Goal: Find specific page/section: Find specific page/section

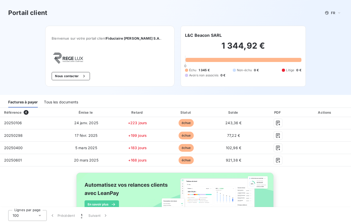
click at [74, 100] on div "Tous les documents" at bounding box center [61, 102] width 34 height 11
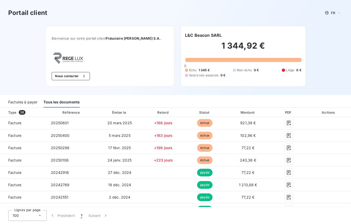
click at [335, 113] on div "Actions" at bounding box center [329, 112] width 42 height 5
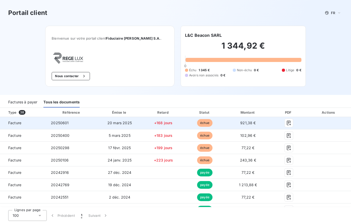
click at [271, 125] on td "921,38 €" at bounding box center [247, 123] width 45 height 12
click at [291, 123] on icon "button" at bounding box center [289, 123] width 4 height 5
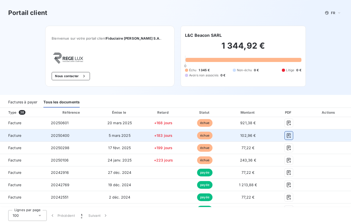
click at [291, 136] on icon "button" at bounding box center [288, 135] width 5 height 5
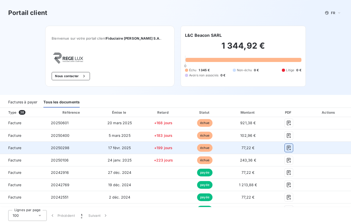
click at [291, 149] on icon "button" at bounding box center [288, 147] width 5 height 5
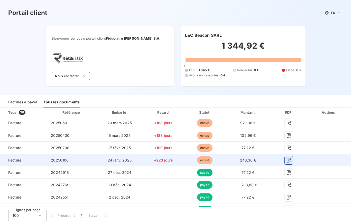
click at [291, 160] on icon "button" at bounding box center [289, 160] width 4 height 5
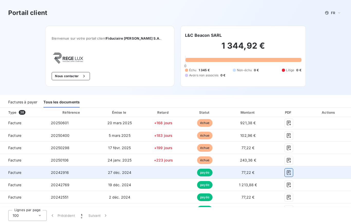
click at [291, 172] on icon "button" at bounding box center [288, 172] width 5 height 5
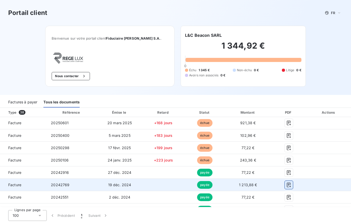
click at [291, 185] on icon "button" at bounding box center [288, 184] width 5 height 5
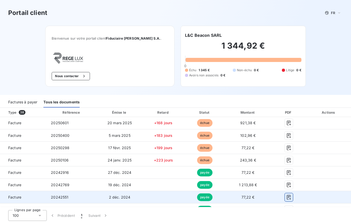
click at [291, 197] on icon "button" at bounding box center [288, 197] width 5 height 5
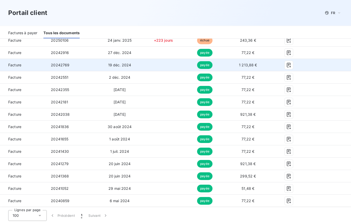
scroll to position [128, 0]
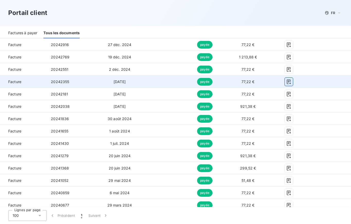
click at [291, 82] on icon "button" at bounding box center [288, 81] width 5 height 5
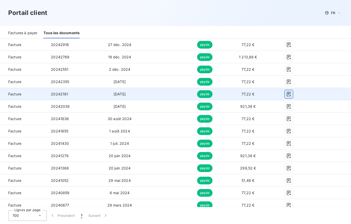
click at [291, 95] on icon "button" at bounding box center [289, 94] width 4 height 5
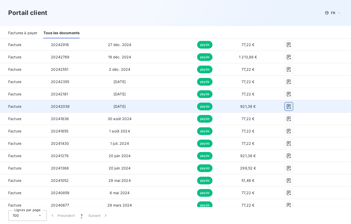
click at [291, 106] on icon "button" at bounding box center [289, 106] width 4 height 5
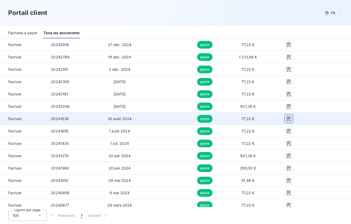
click at [291, 119] on icon "button" at bounding box center [288, 118] width 5 height 5
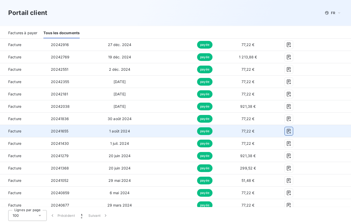
click at [291, 132] on icon "button" at bounding box center [289, 131] width 4 height 5
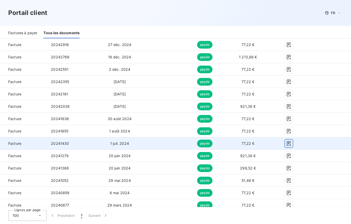
click at [291, 142] on icon "button" at bounding box center [288, 143] width 5 height 5
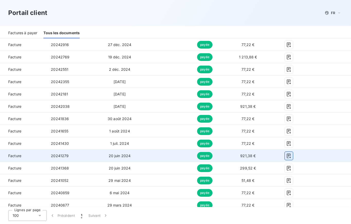
click at [291, 155] on icon "button" at bounding box center [288, 155] width 5 height 5
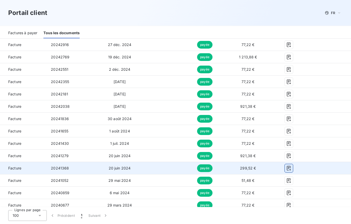
click at [291, 168] on icon "button" at bounding box center [289, 168] width 4 height 5
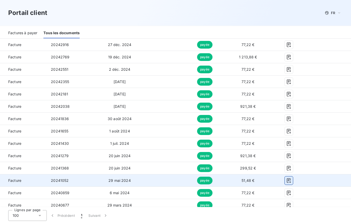
click at [291, 180] on icon "button" at bounding box center [289, 180] width 4 height 5
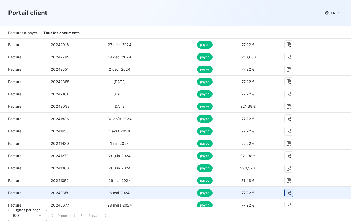
click at [291, 193] on icon "button" at bounding box center [288, 192] width 5 height 5
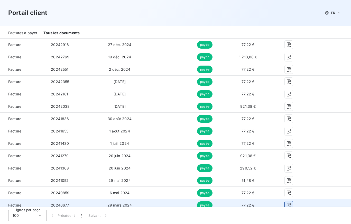
click at [291, 205] on icon "button" at bounding box center [289, 205] width 4 height 5
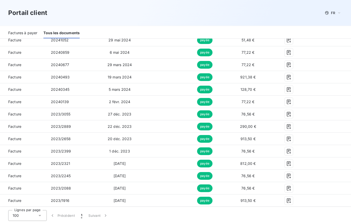
scroll to position [272, 0]
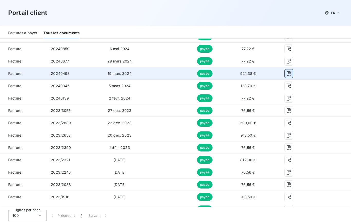
click at [291, 75] on icon "button" at bounding box center [288, 73] width 5 height 5
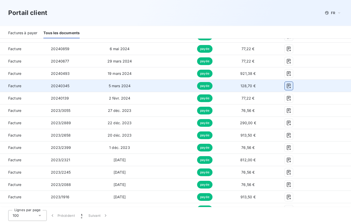
click at [291, 87] on icon "button" at bounding box center [288, 85] width 5 height 5
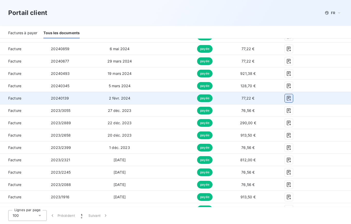
click at [291, 98] on icon "button" at bounding box center [289, 98] width 4 height 5
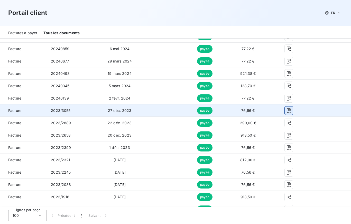
click at [291, 111] on icon "button" at bounding box center [288, 110] width 5 height 5
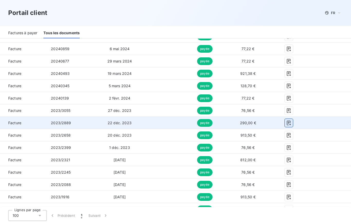
click at [291, 124] on icon "button" at bounding box center [288, 122] width 5 height 5
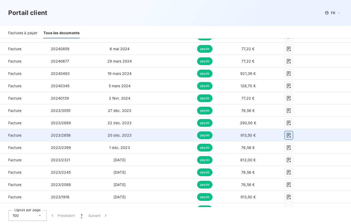
click at [291, 134] on icon "button" at bounding box center [288, 135] width 5 height 5
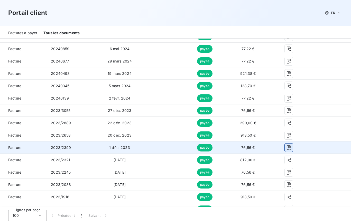
click at [291, 148] on icon "button" at bounding box center [288, 147] width 5 height 5
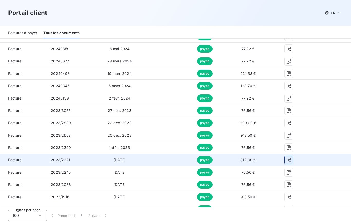
click at [291, 159] on icon "button" at bounding box center [289, 160] width 4 height 5
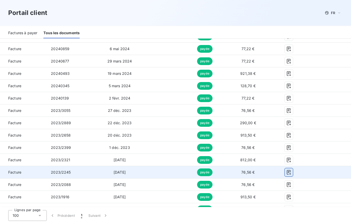
click at [291, 173] on icon "button" at bounding box center [288, 172] width 5 height 5
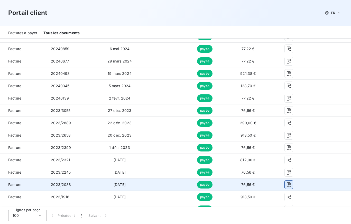
click at [291, 185] on icon "button" at bounding box center [289, 184] width 4 height 5
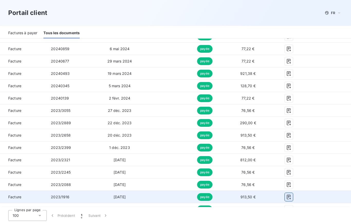
click at [291, 198] on icon "button" at bounding box center [288, 196] width 5 height 5
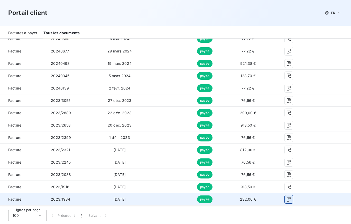
click at [291, 199] on icon "button" at bounding box center [288, 199] width 5 height 5
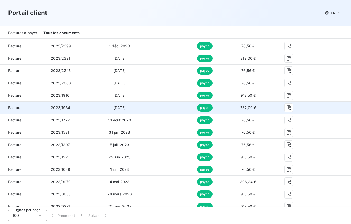
scroll to position [379, 0]
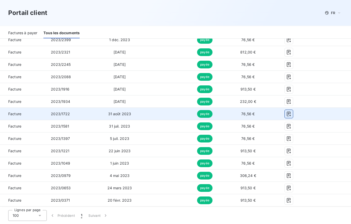
click at [291, 114] on icon "button" at bounding box center [289, 114] width 4 height 5
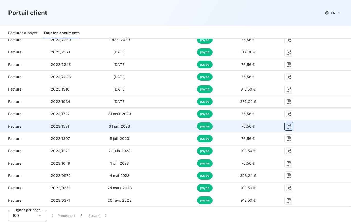
click at [291, 127] on icon "button" at bounding box center [288, 126] width 5 height 5
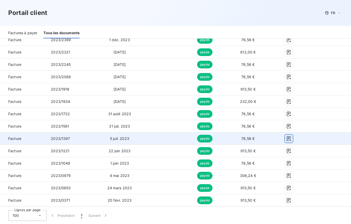
click at [291, 139] on icon "button" at bounding box center [288, 138] width 5 height 5
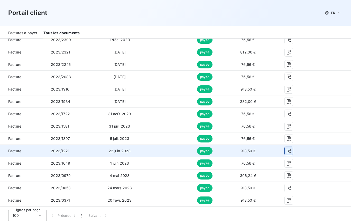
click at [291, 150] on icon "button" at bounding box center [288, 150] width 5 height 5
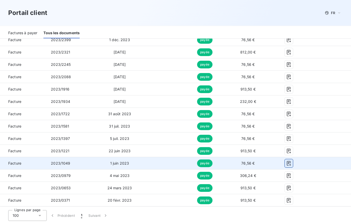
click at [291, 162] on icon "button" at bounding box center [288, 163] width 5 height 5
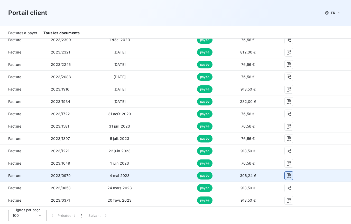
click at [296, 177] on html "Portail client FR Bienvenue sur votre portail client Fiduciaire [PERSON_NAME] S…" at bounding box center [175, 112] width 351 height 224
click at [291, 177] on icon "button" at bounding box center [289, 175] width 4 height 5
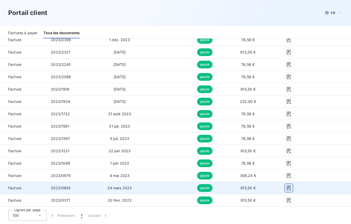
click at [291, 188] on icon "button" at bounding box center [288, 187] width 5 height 5
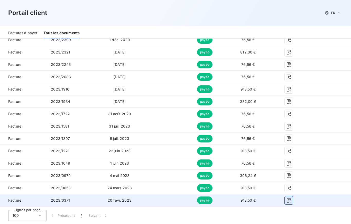
click at [291, 200] on icon "button" at bounding box center [289, 200] width 4 height 5
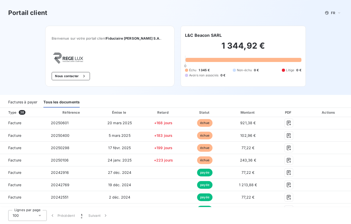
scroll to position [0, 0]
